Goal: Task Accomplishment & Management: Manage account settings

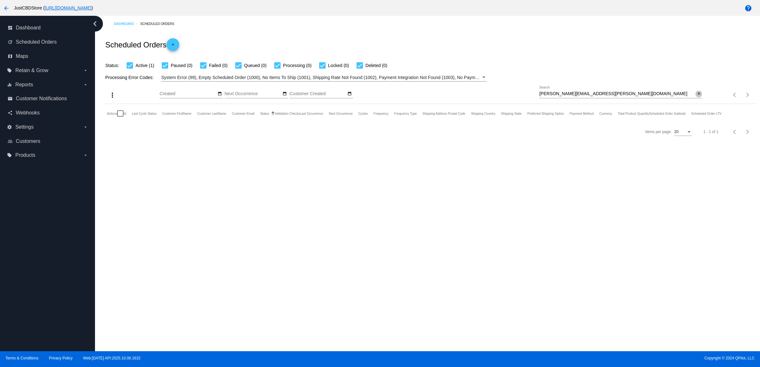
click at [698, 97] on mat-icon "close" at bounding box center [698, 93] width 4 height 5
click at [698, 98] on div "Search" at bounding box center [620, 92] width 163 height 12
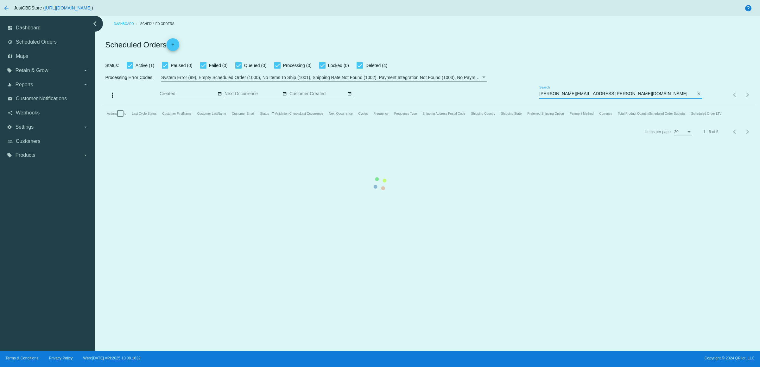
type input "[PERSON_NAME][EMAIL_ADDRESS][PERSON_NAME][DOMAIN_NAME]"
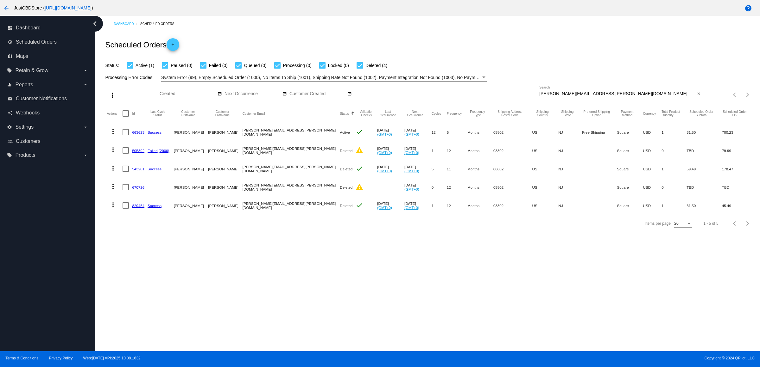
click at [144, 135] on link "663623" at bounding box center [138, 132] width 12 height 4
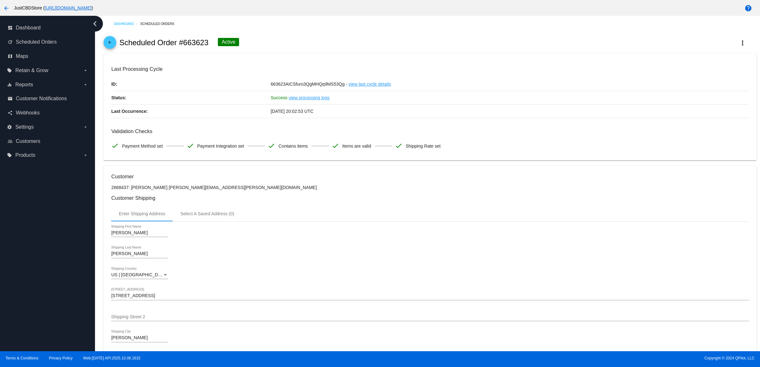
click at [114, 43] on span "arrow_back" at bounding box center [110, 44] width 8 height 16
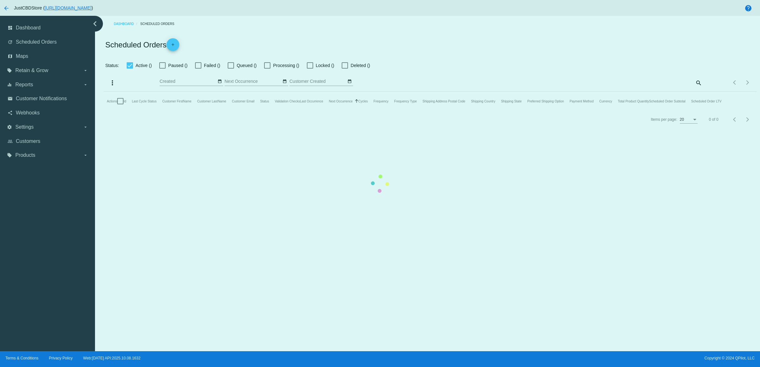
checkbox input "true"
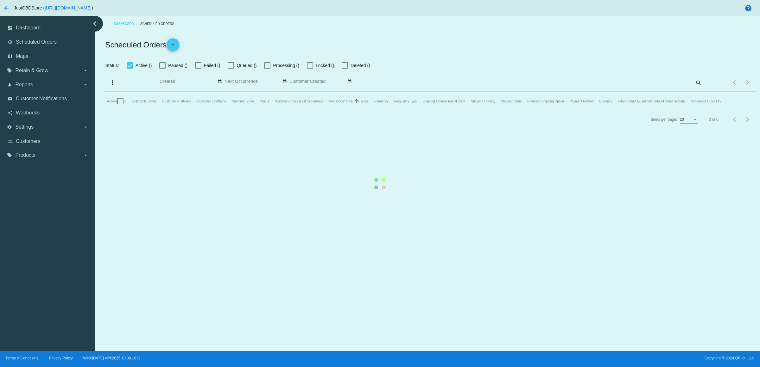
checkbox input "true"
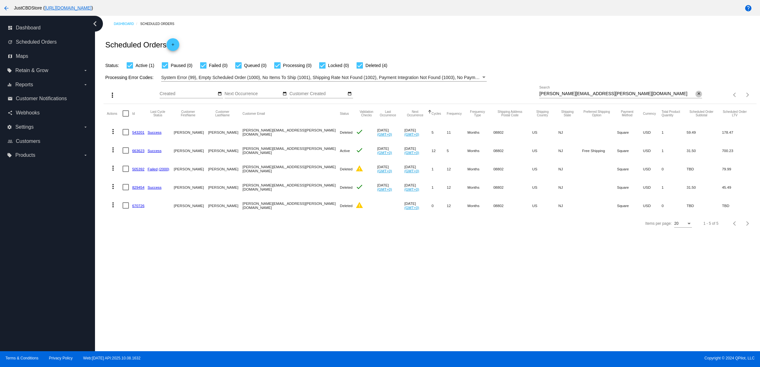
click at [696, 97] on mat-icon "close" at bounding box center [698, 93] width 4 height 5
click at [694, 97] on input "Search" at bounding box center [620, 93] width 163 height 5
paste input "[PERSON_NAME][EMAIL_ADDRESS][DOMAIN_NAME]"
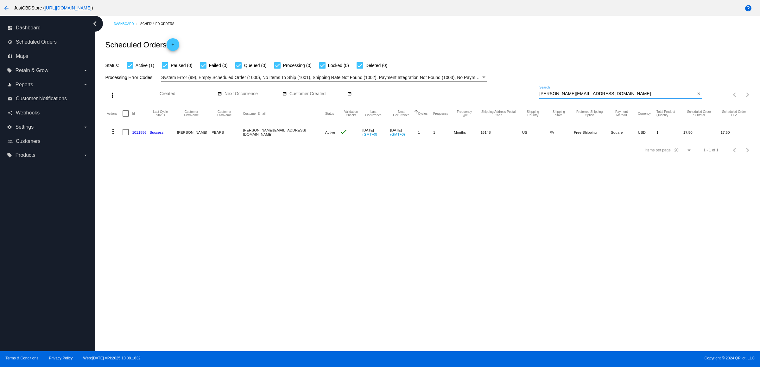
type input "[PERSON_NAME][EMAIL_ADDRESS][DOMAIN_NAME]"
click at [140, 135] on link "1011856" at bounding box center [139, 132] width 14 height 4
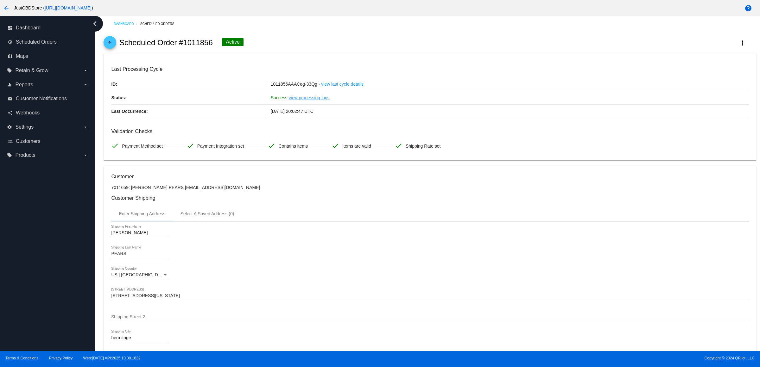
click at [116, 45] on link "arrow_back" at bounding box center [109, 42] width 13 height 13
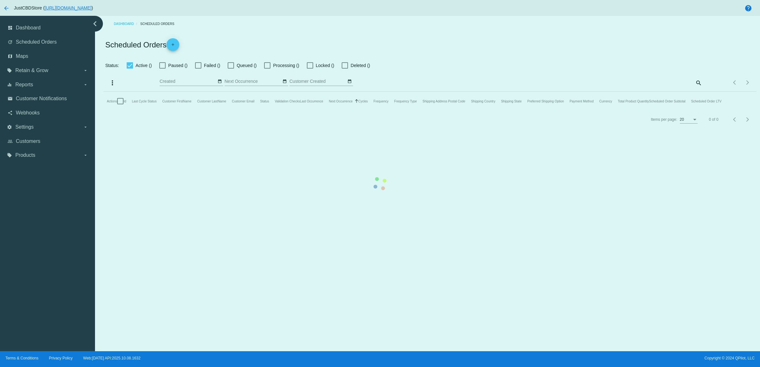
checkbox input "true"
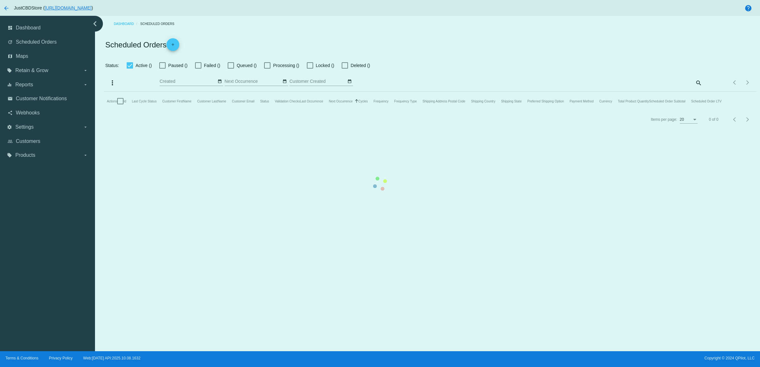
checkbox input "true"
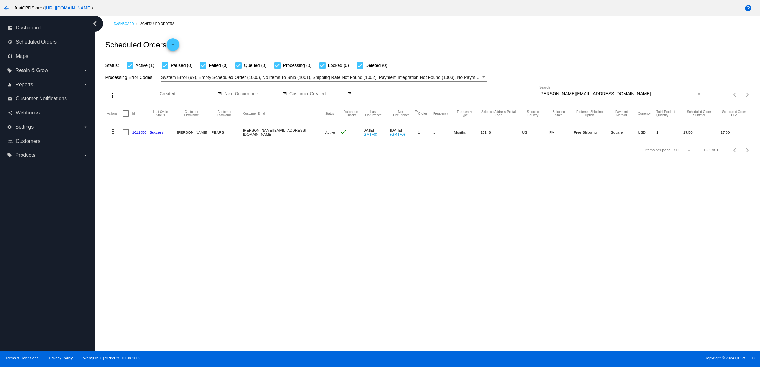
click at [697, 97] on mat-icon "close" at bounding box center [698, 93] width 4 height 5
click at [697, 100] on mat-icon "search" at bounding box center [698, 95] width 8 height 10
type input "[EMAIL_ADDRESS][DOMAIN_NAME]"
click at [141, 135] on link "1011566" at bounding box center [139, 132] width 14 height 4
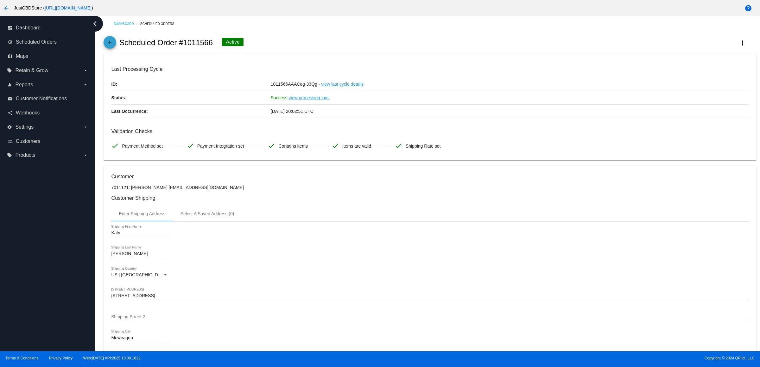
click at [110, 46] on mat-icon "arrow_back" at bounding box center [110, 44] width 8 height 8
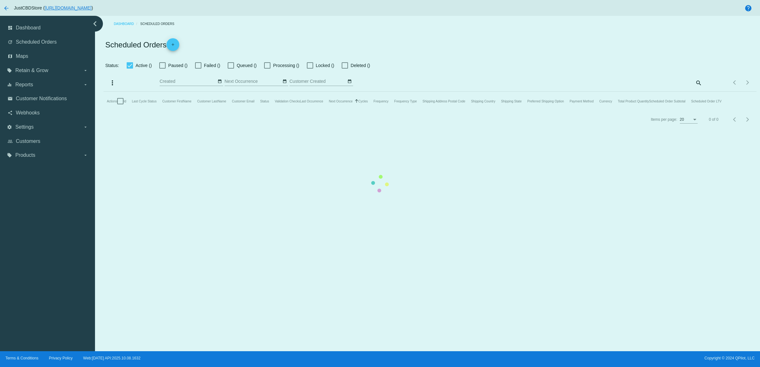
checkbox input "true"
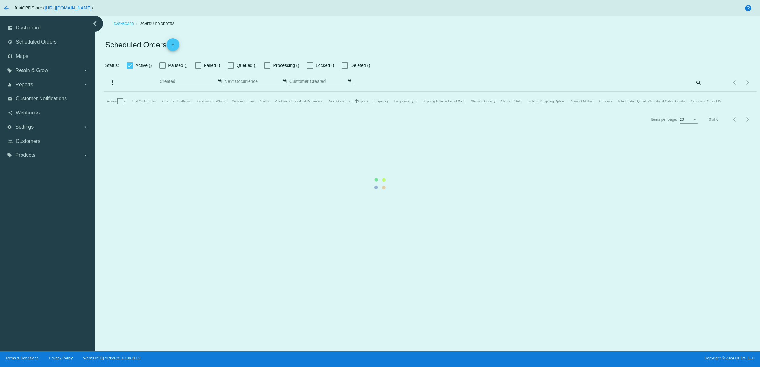
checkbox input "true"
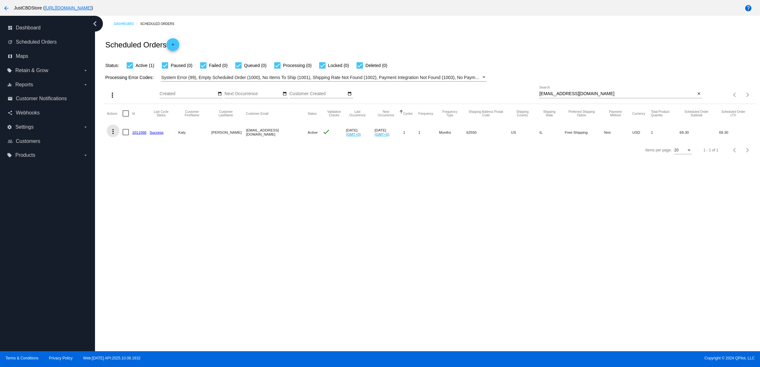
click at [115, 135] on mat-icon "more_vert" at bounding box center [113, 132] width 8 height 8
click at [135, 215] on button "delete Delete" at bounding box center [140, 219] width 63 height 15
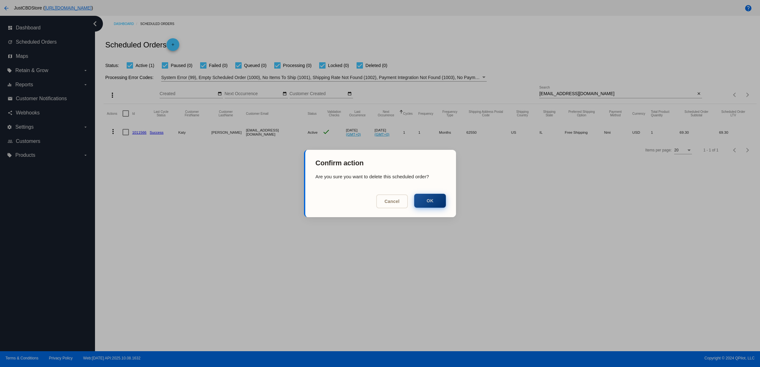
click at [425, 205] on button "OK" at bounding box center [430, 201] width 32 height 14
